Goal: Task Accomplishment & Management: Manage account settings

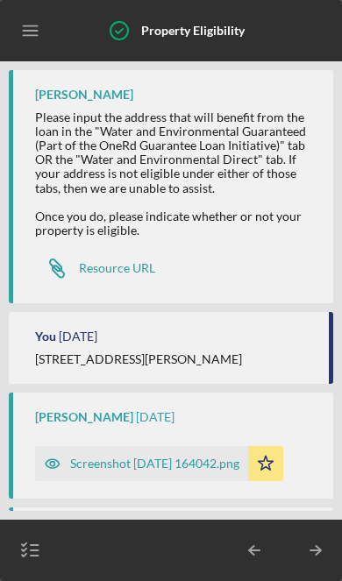
scroll to position [303, 0]
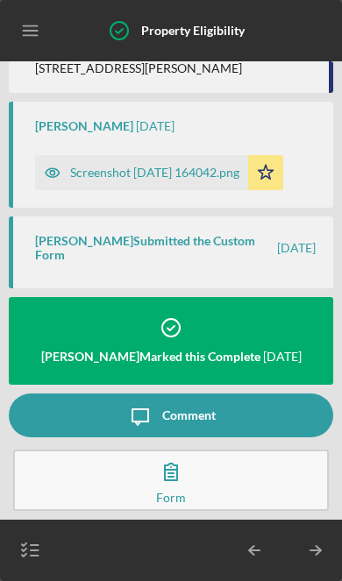
click at [11, 545] on icon "button" at bounding box center [31, 550] width 44 height 44
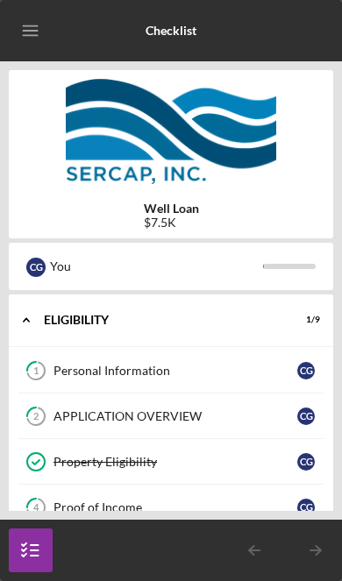
click at [11, 544] on icon "button" at bounding box center [31, 550] width 44 height 44
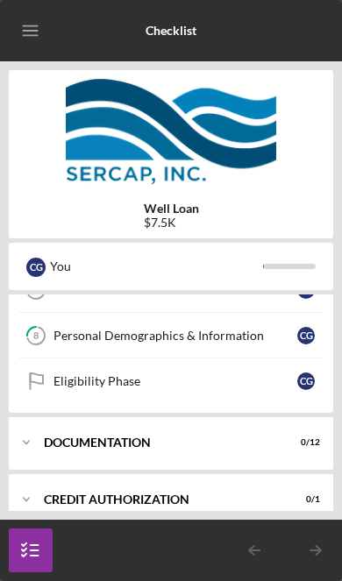
scroll to position [357, 0]
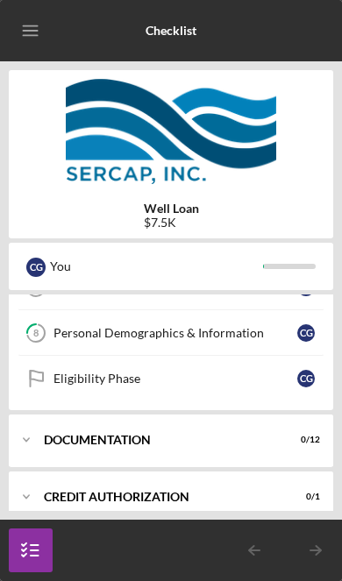
click at [143, 435] on div "Documentation" at bounding box center [160, 439] width 232 height 11
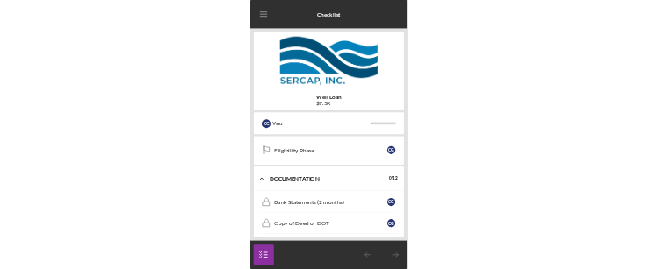
scroll to position [414, 0]
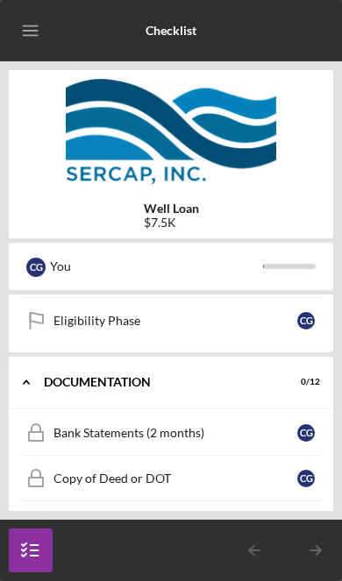
click at [138, 437] on div "Bank Statements (2 months)" at bounding box center [175, 433] width 244 height 14
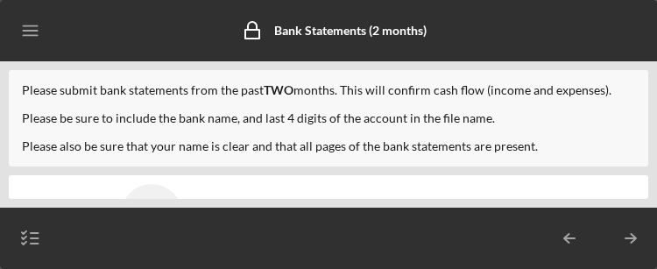
click at [338, 250] on div at bounding box center [300, 238] width 495 height 44
